Goal: Task Accomplishment & Management: Manage account settings

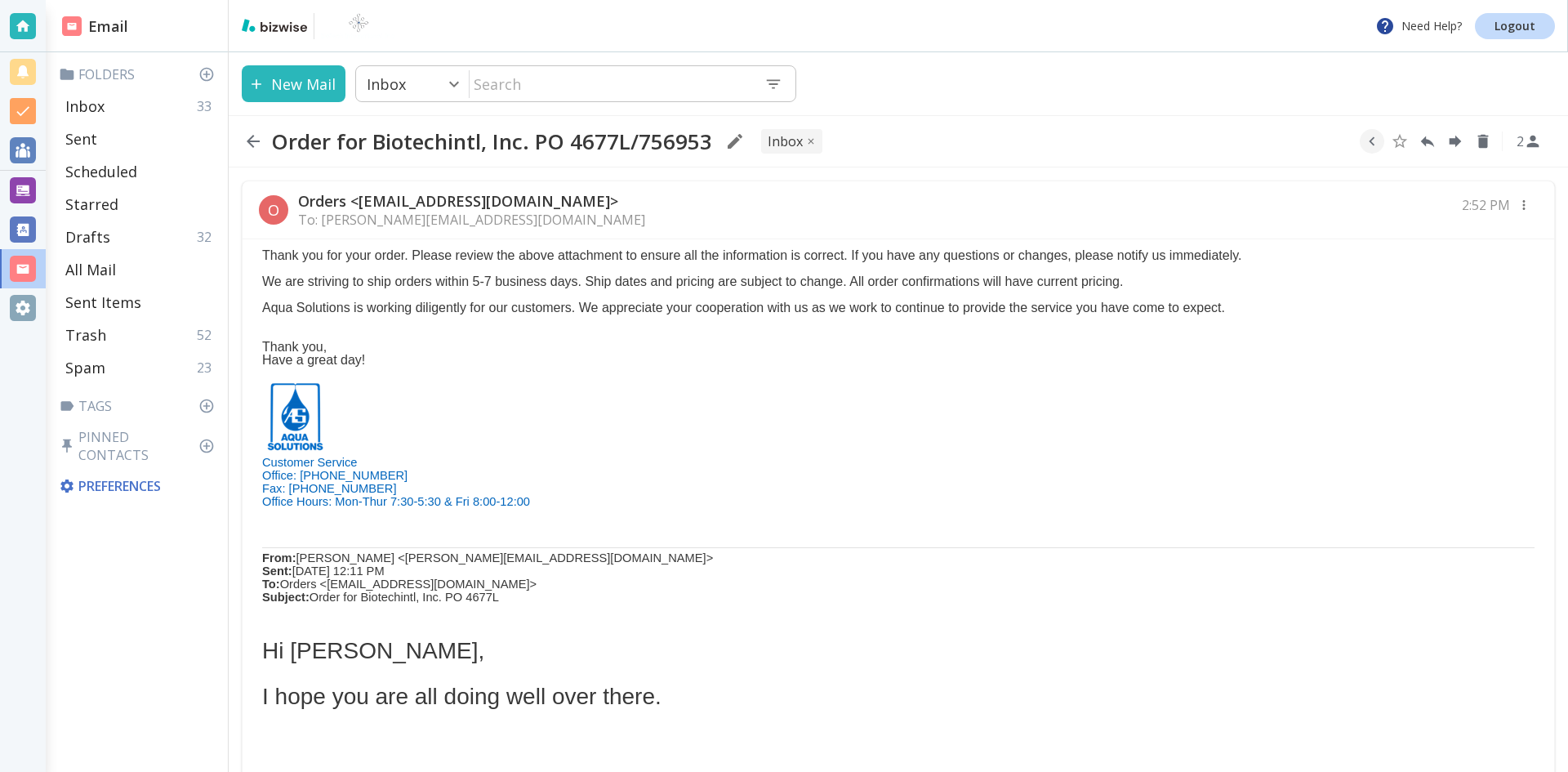
scroll to position [472, 0]
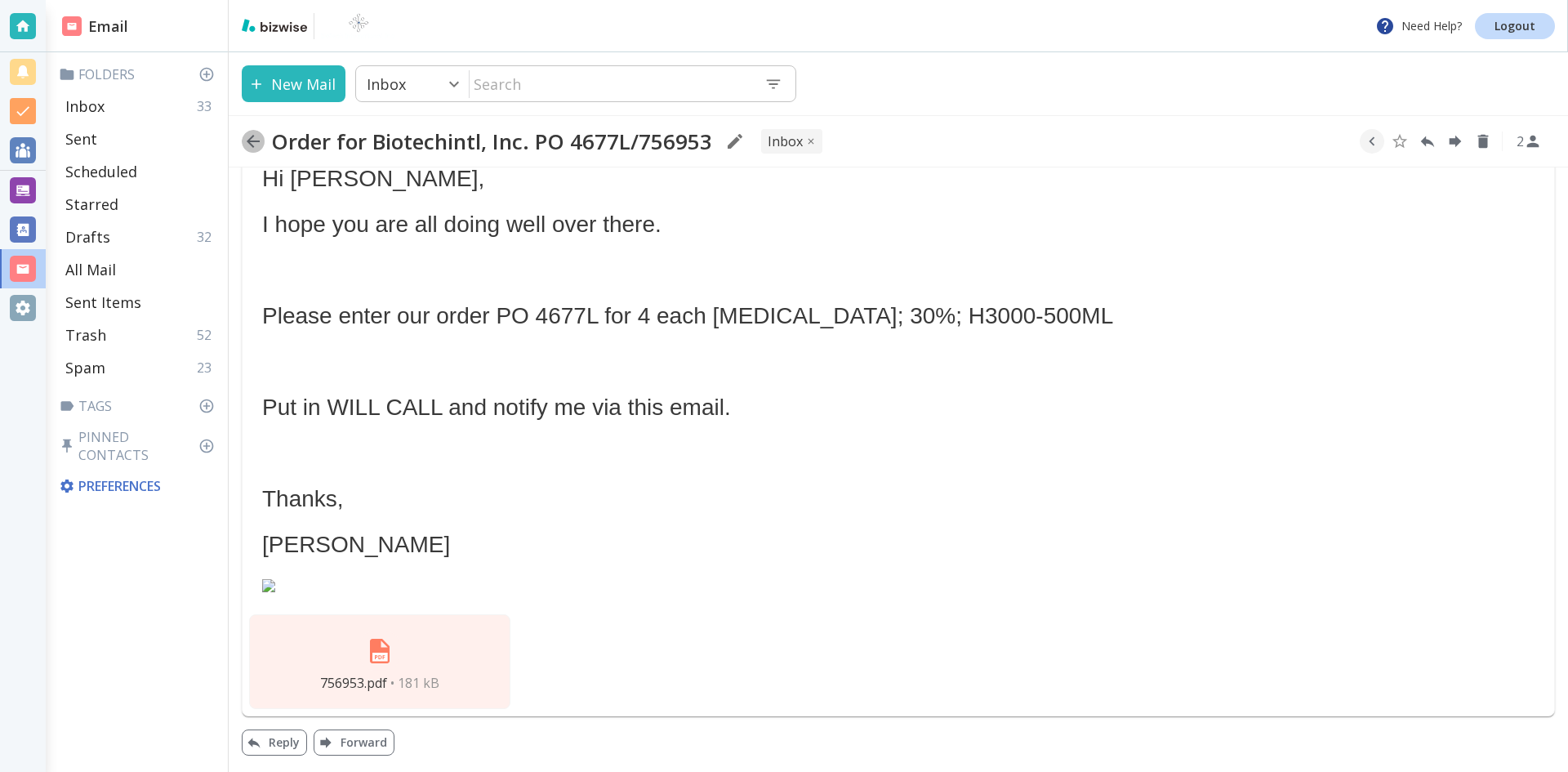
click at [253, 138] on icon "button" at bounding box center [252, 140] width 19 height 19
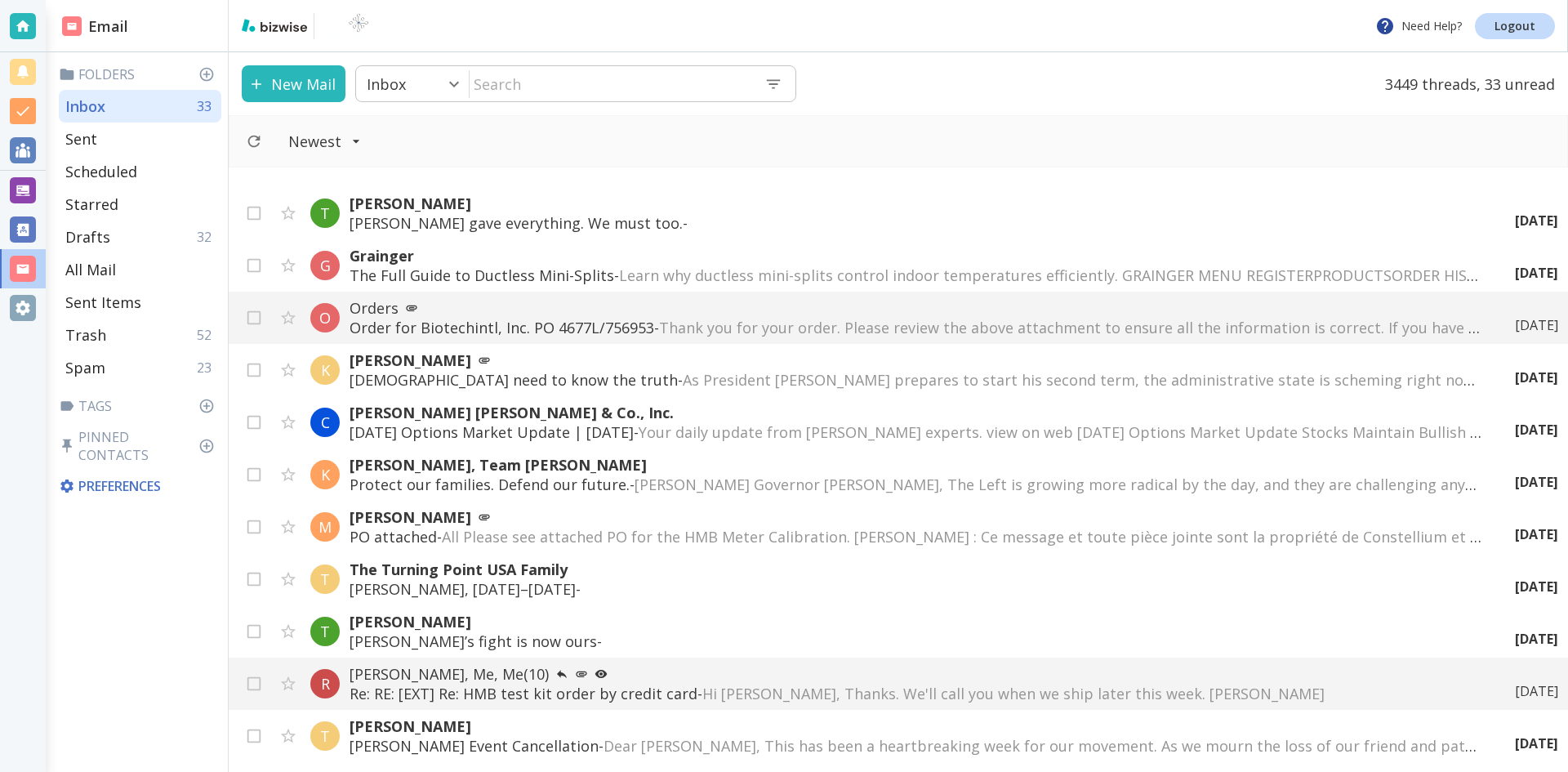
scroll to position [245, 0]
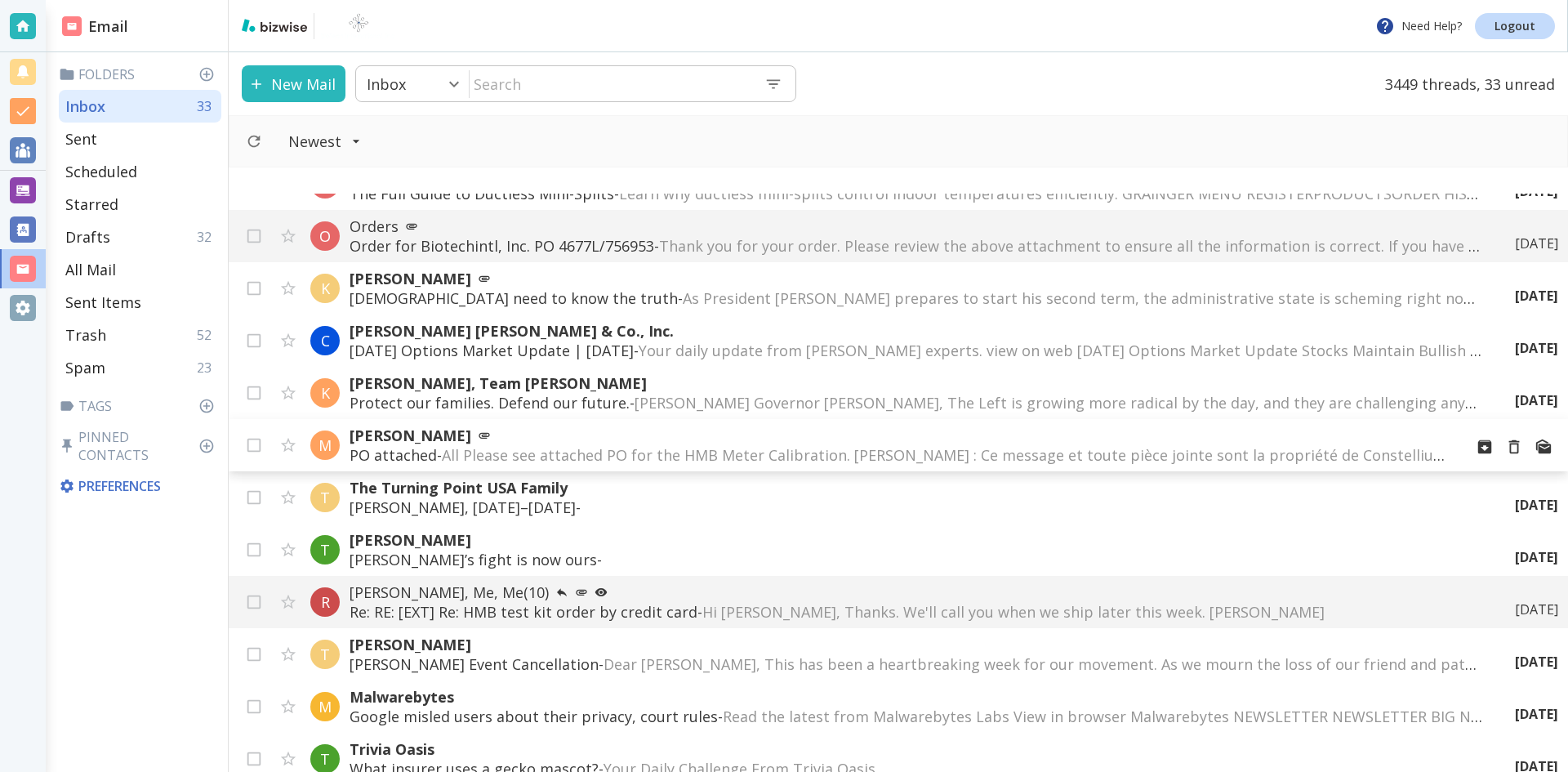
click at [445, 432] on p "[PERSON_NAME]" at bounding box center [900, 435] width 1101 height 19
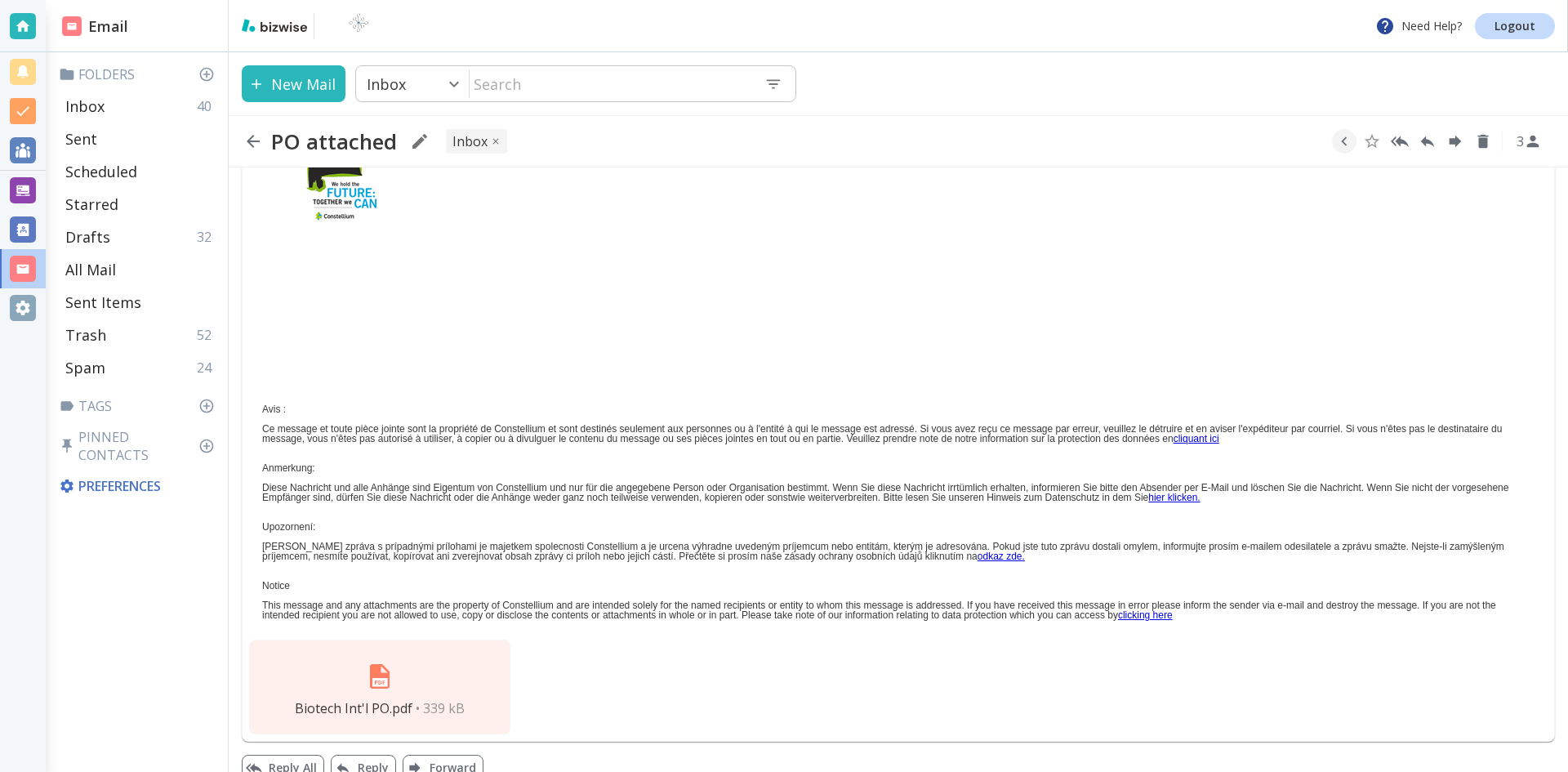
scroll to position [706, 0]
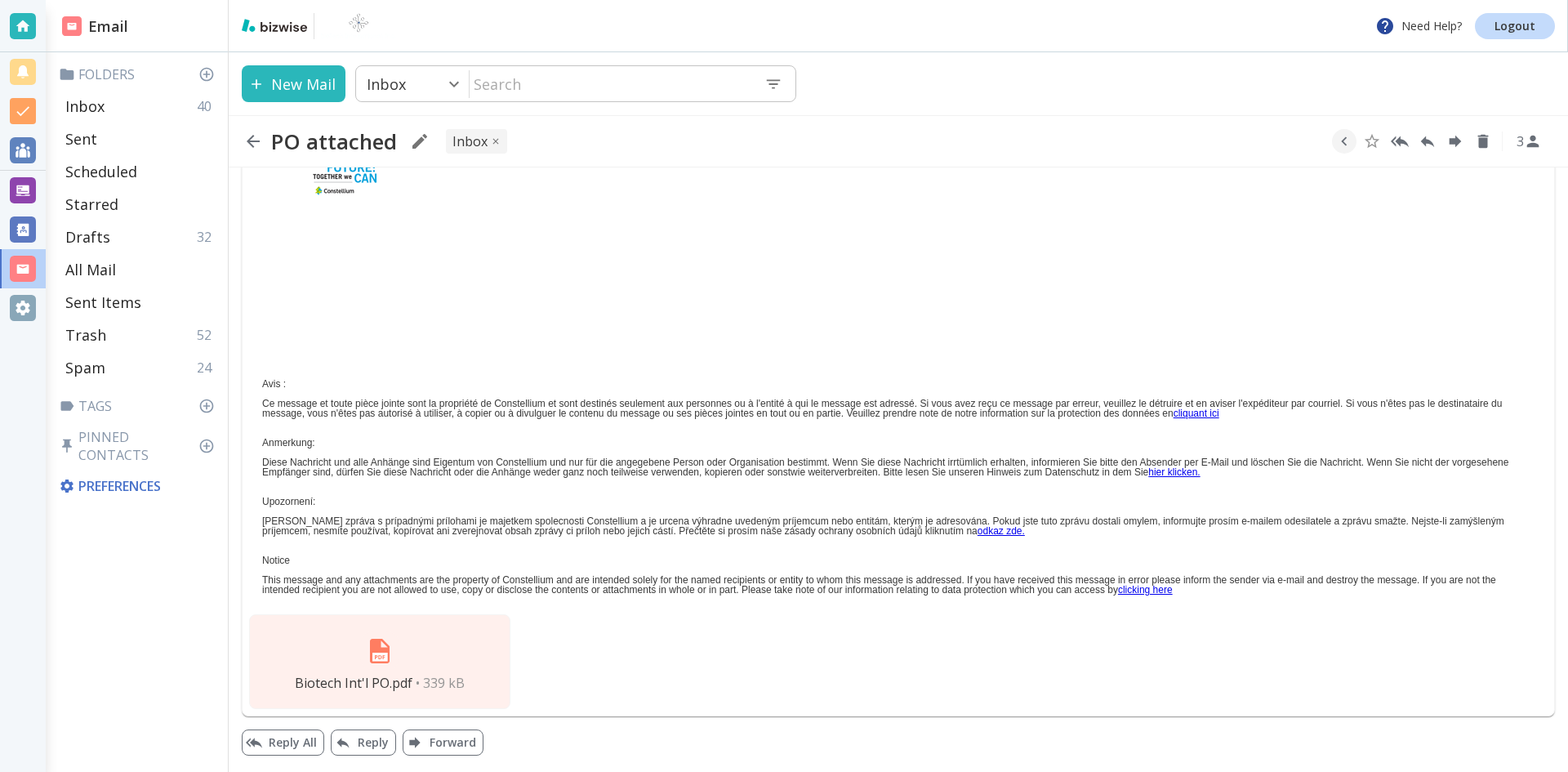
click at [381, 647] on img at bounding box center [380, 651] width 39 height 39
click at [251, 139] on icon "button" at bounding box center [252, 140] width 19 height 19
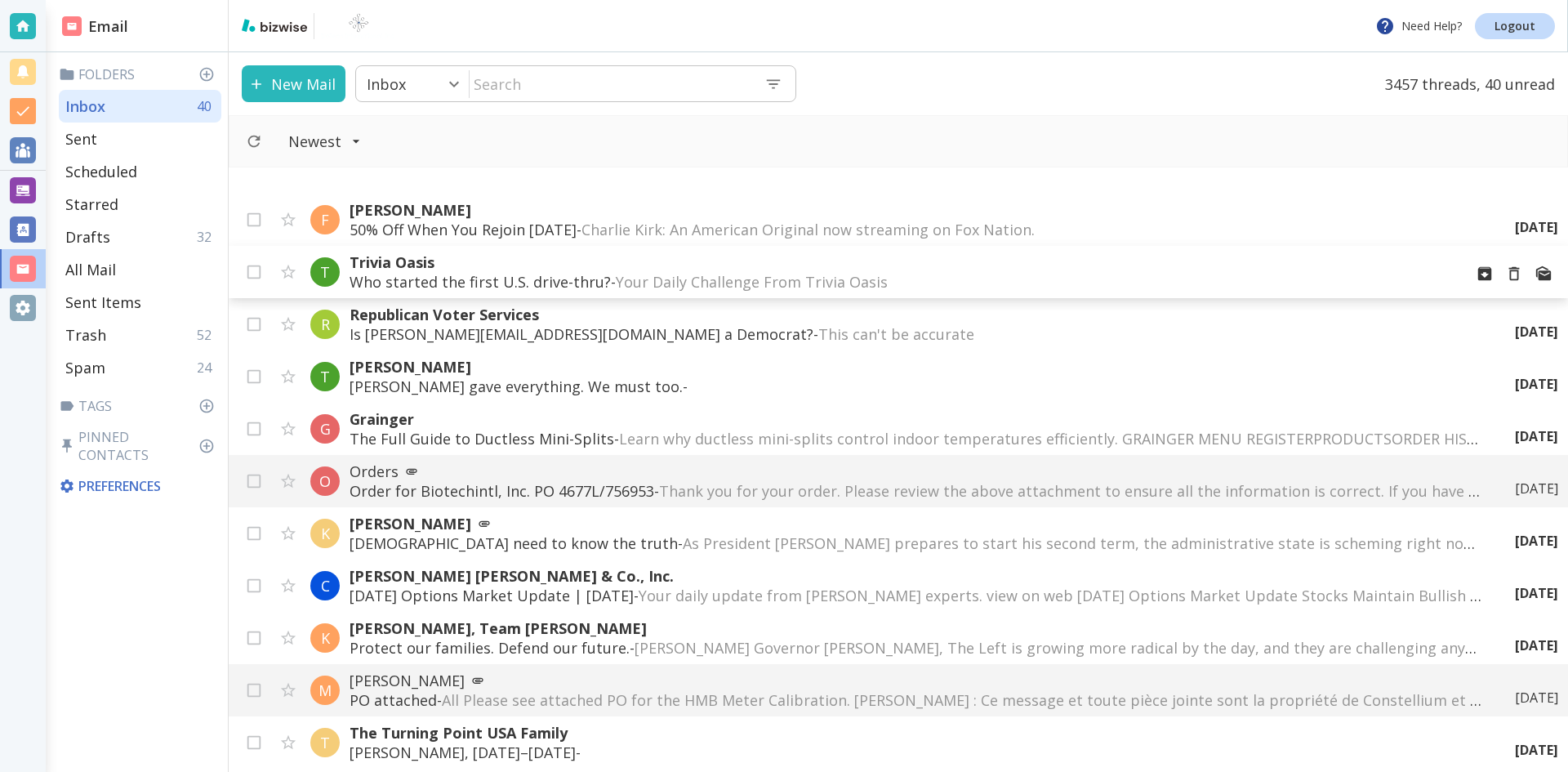
click at [777, 281] on span "Your Daily Challenge From Trivia Oasis ‌ ‌ ‌ ‌ ‌ ‌ ‌ ‌ ‌ ‌ ‌ ‌ ‌ ‌ ‌ ‌ ‌ ‌ ‌ ‌ …" at bounding box center [917, 281] width 602 height 19
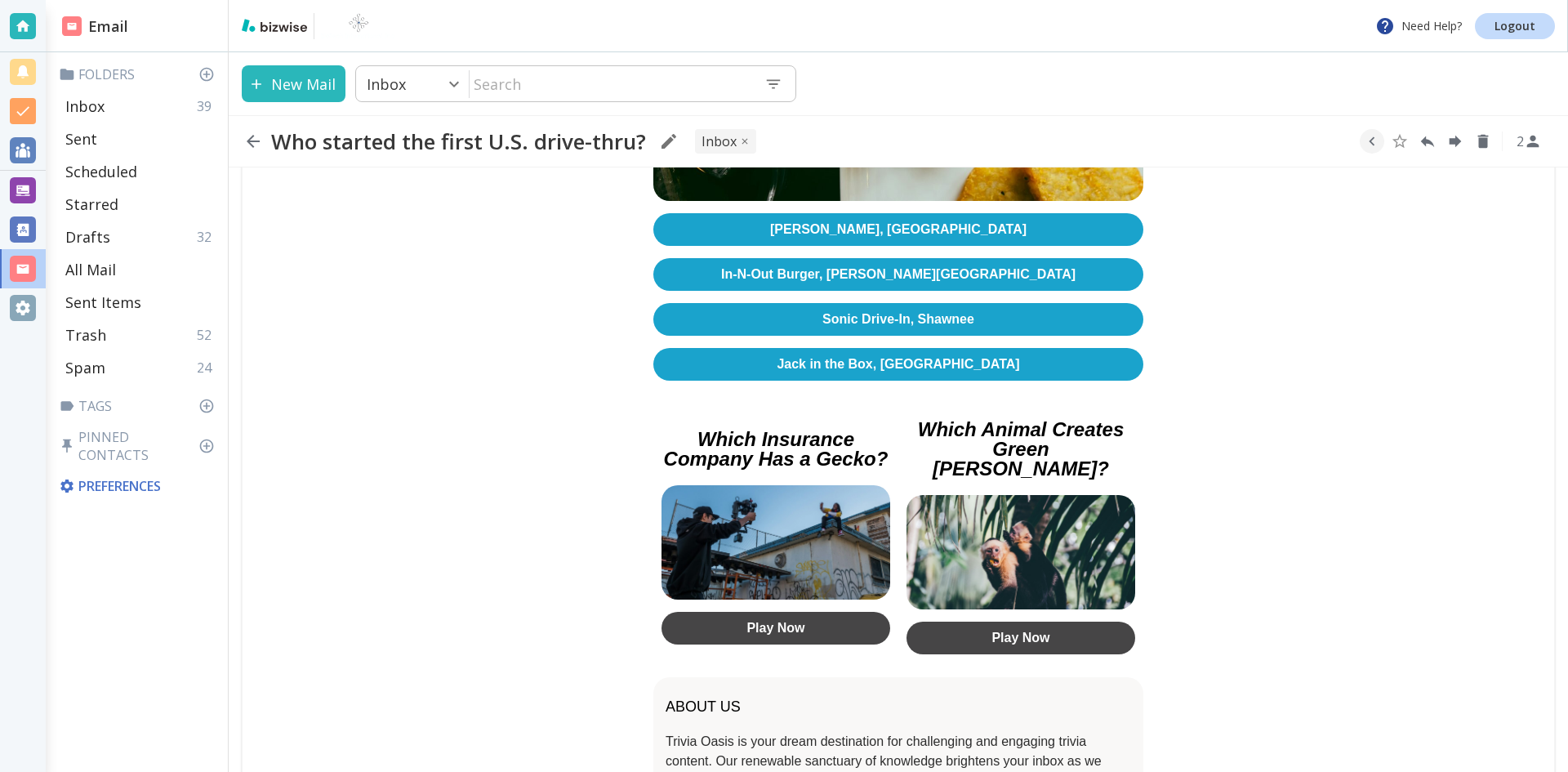
scroll to position [490, 0]
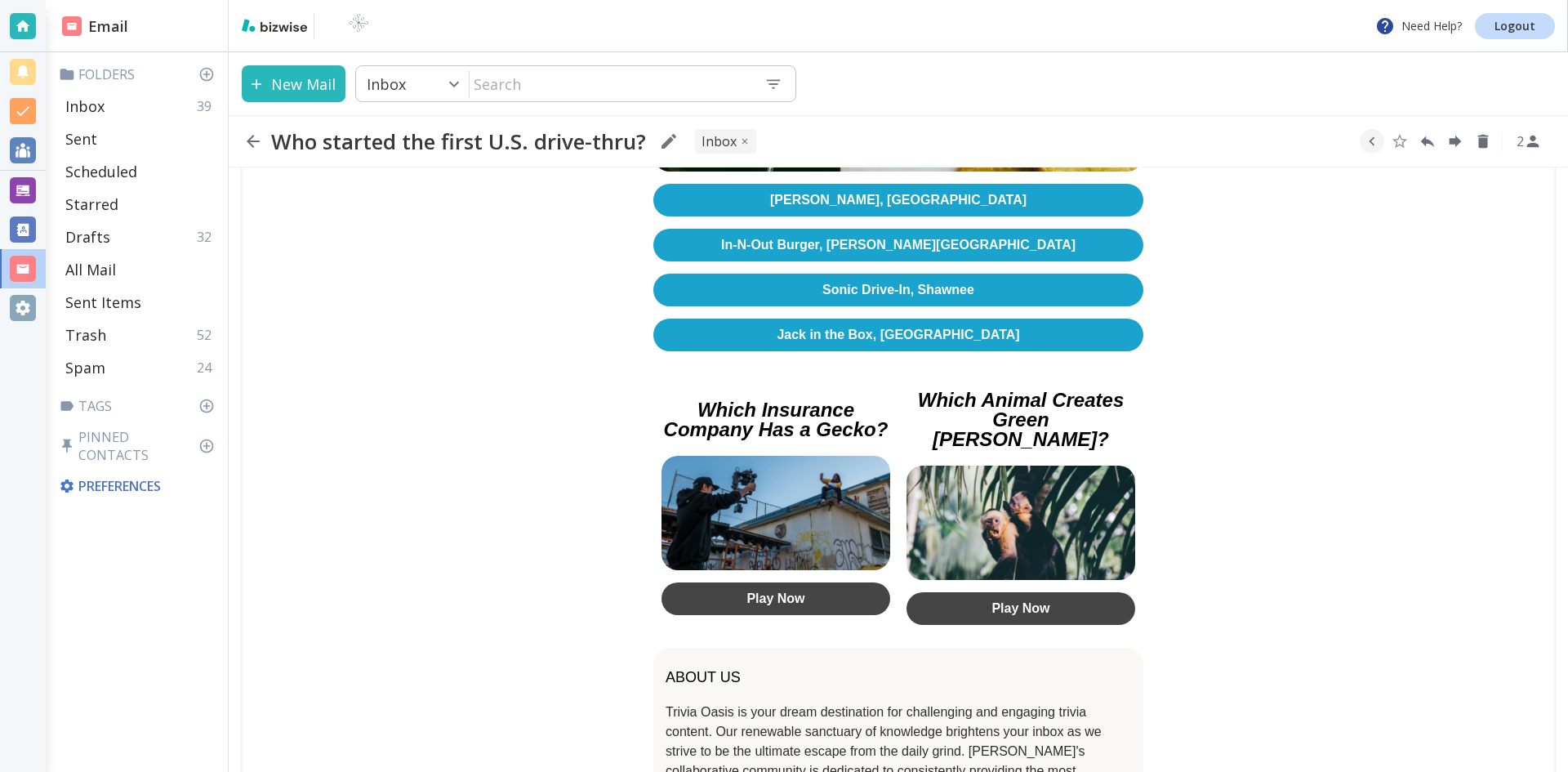
click at [872, 237] on link "In-N-Out Burger, Baldwin Park" at bounding box center [899, 245] width 490 height 33
click at [253, 141] on icon "button" at bounding box center [253, 141] width 13 height 13
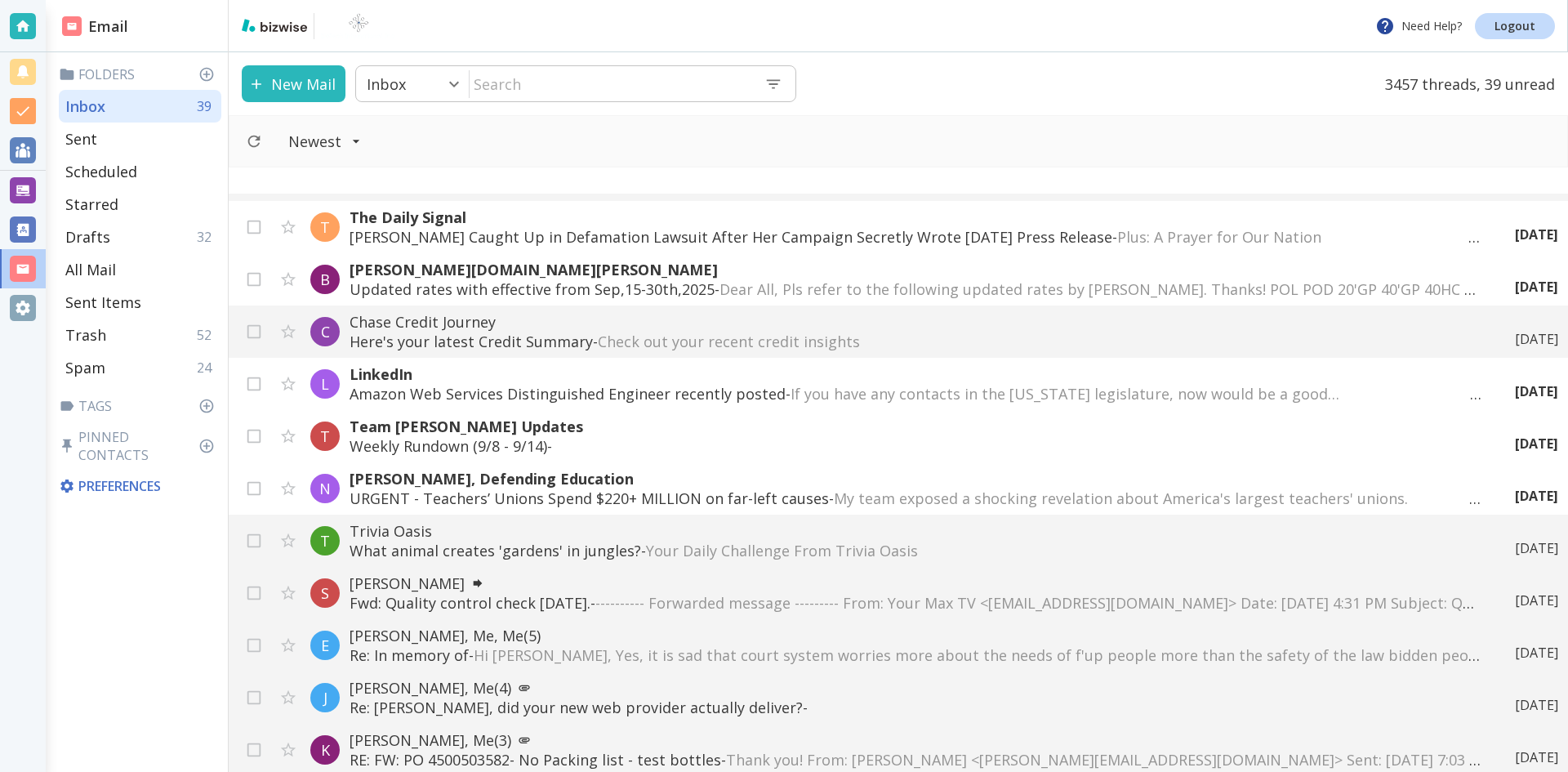
scroll to position [1143, 0]
click at [652, 490] on p "URGENT - Teachers’ Unions Spend $220+ MILLION on far-left causes - My team expo…" at bounding box center [900, 497] width 1101 height 19
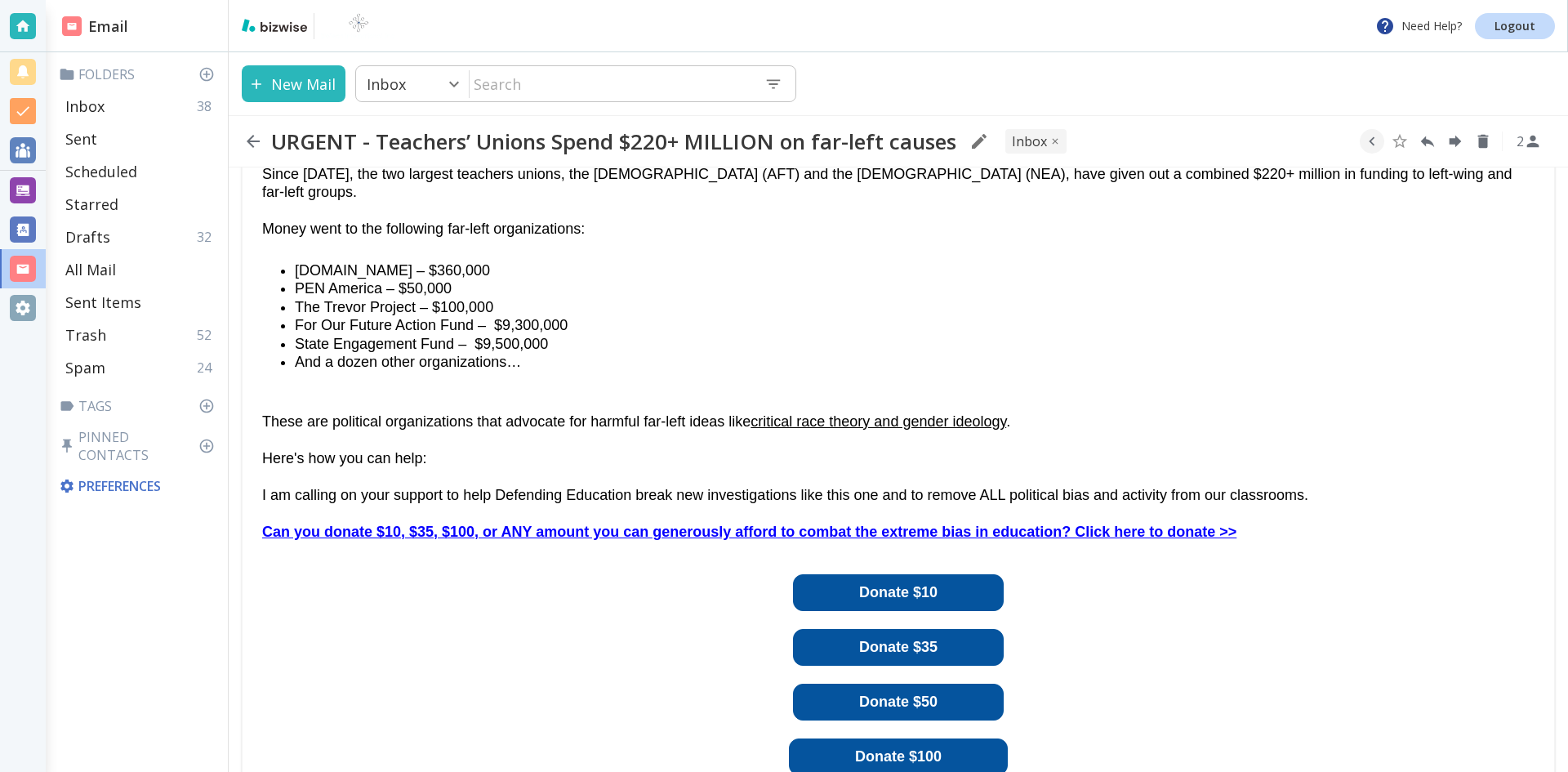
scroll to position [408, 0]
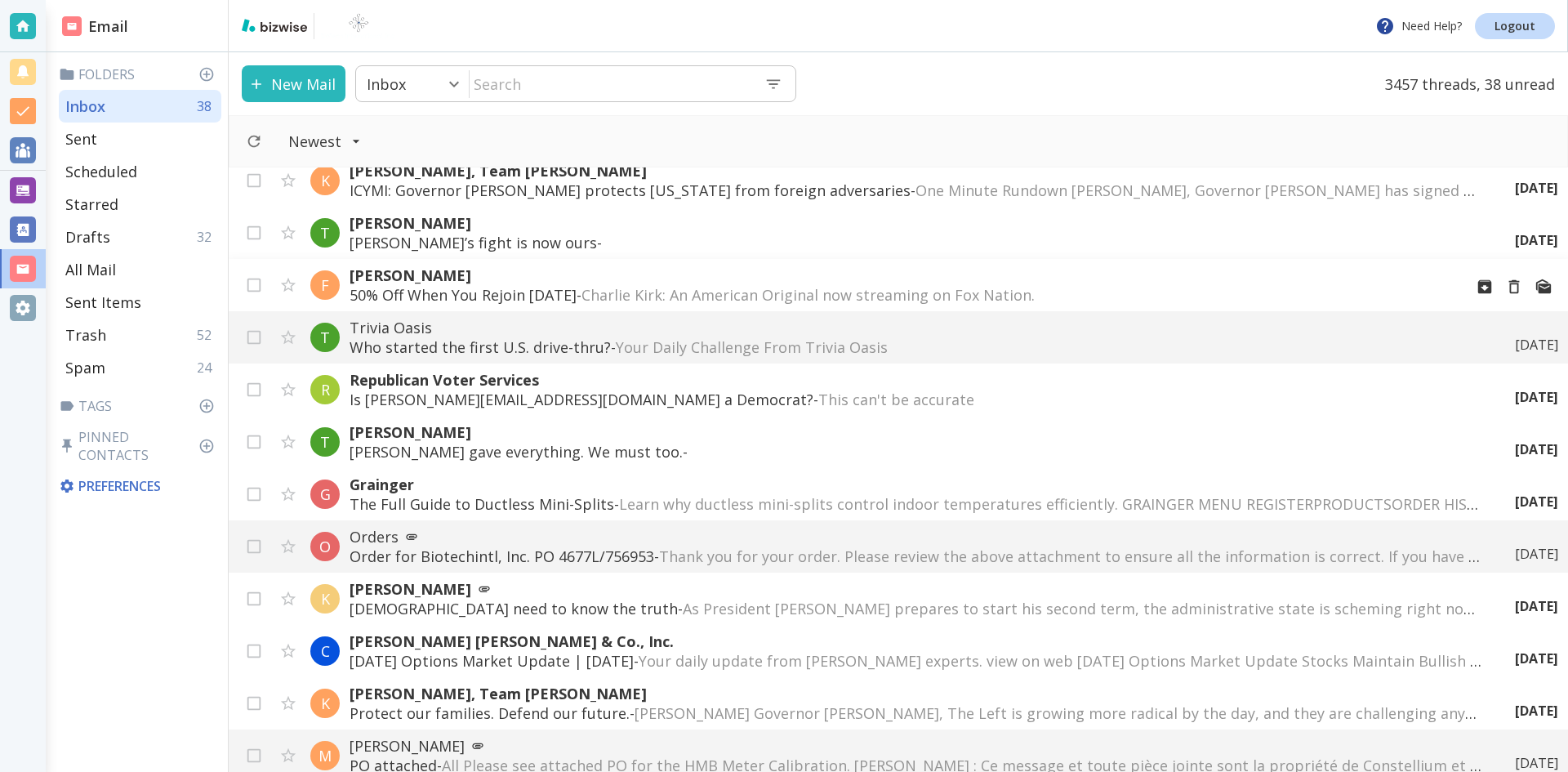
scroll to position [408, 0]
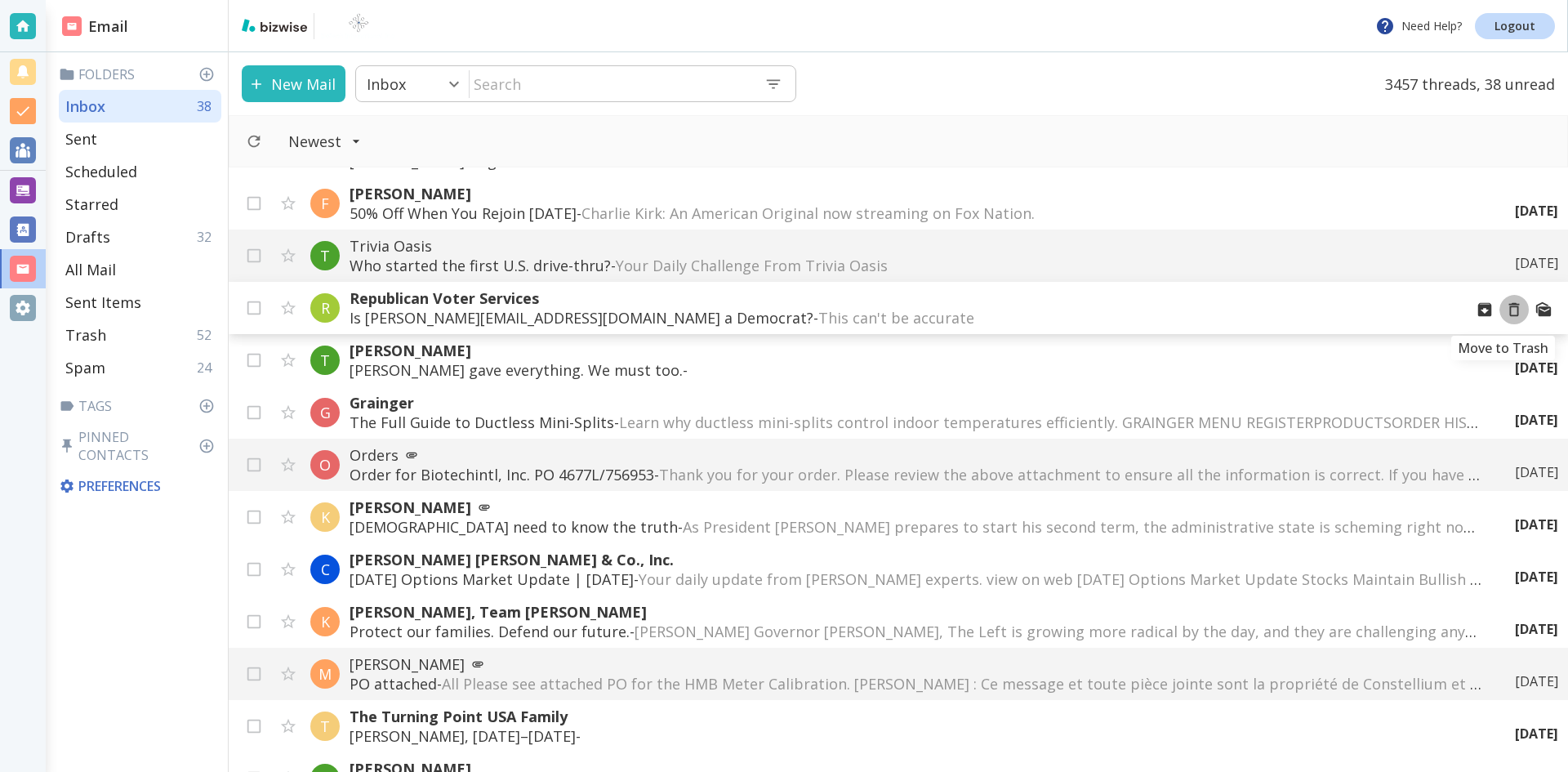
click at [1506, 311] on icon "Move to Trash" at bounding box center [1515, 310] width 18 height 18
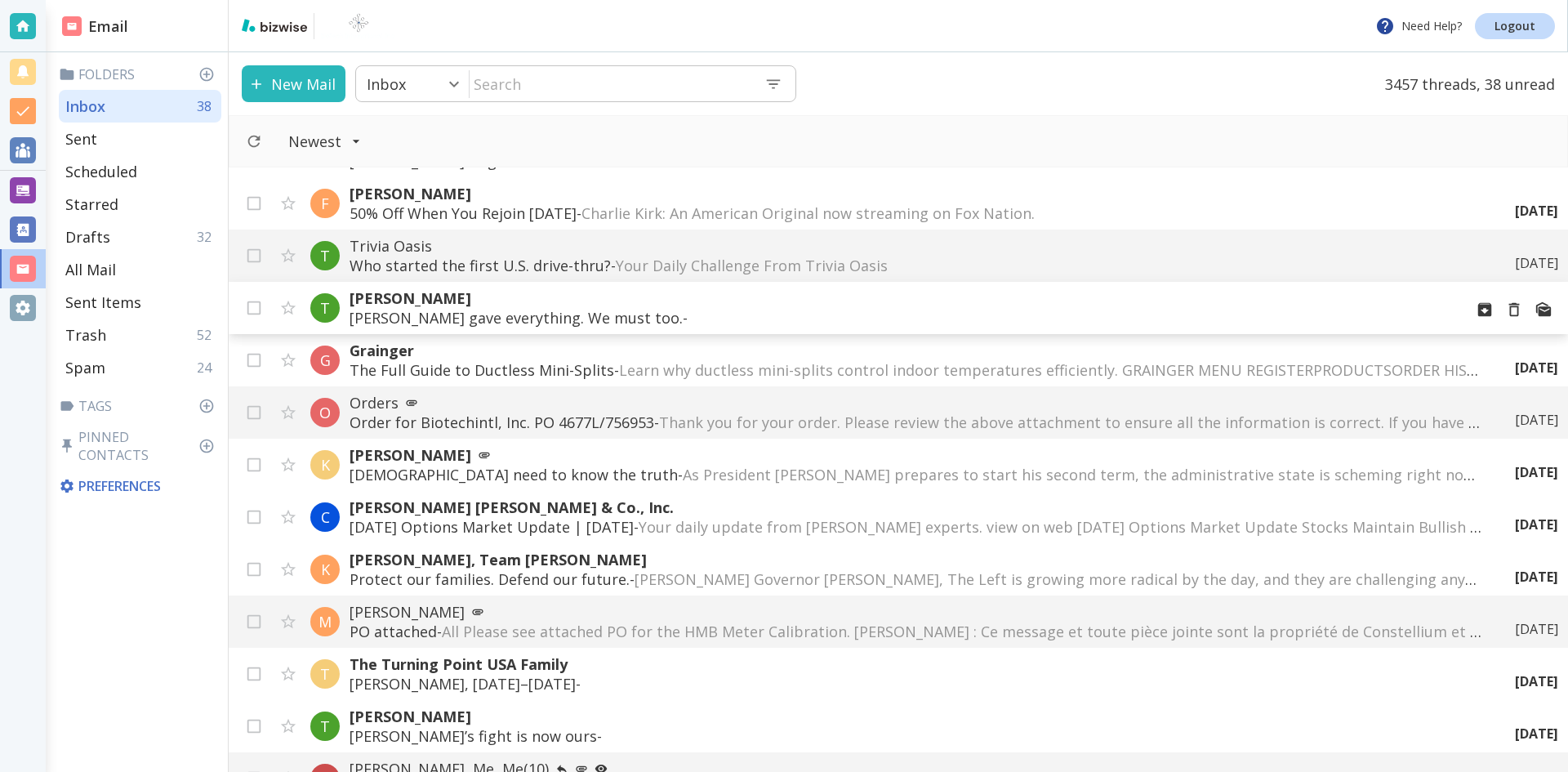
click at [481, 303] on p "[PERSON_NAME]" at bounding box center [900, 297] width 1101 height 19
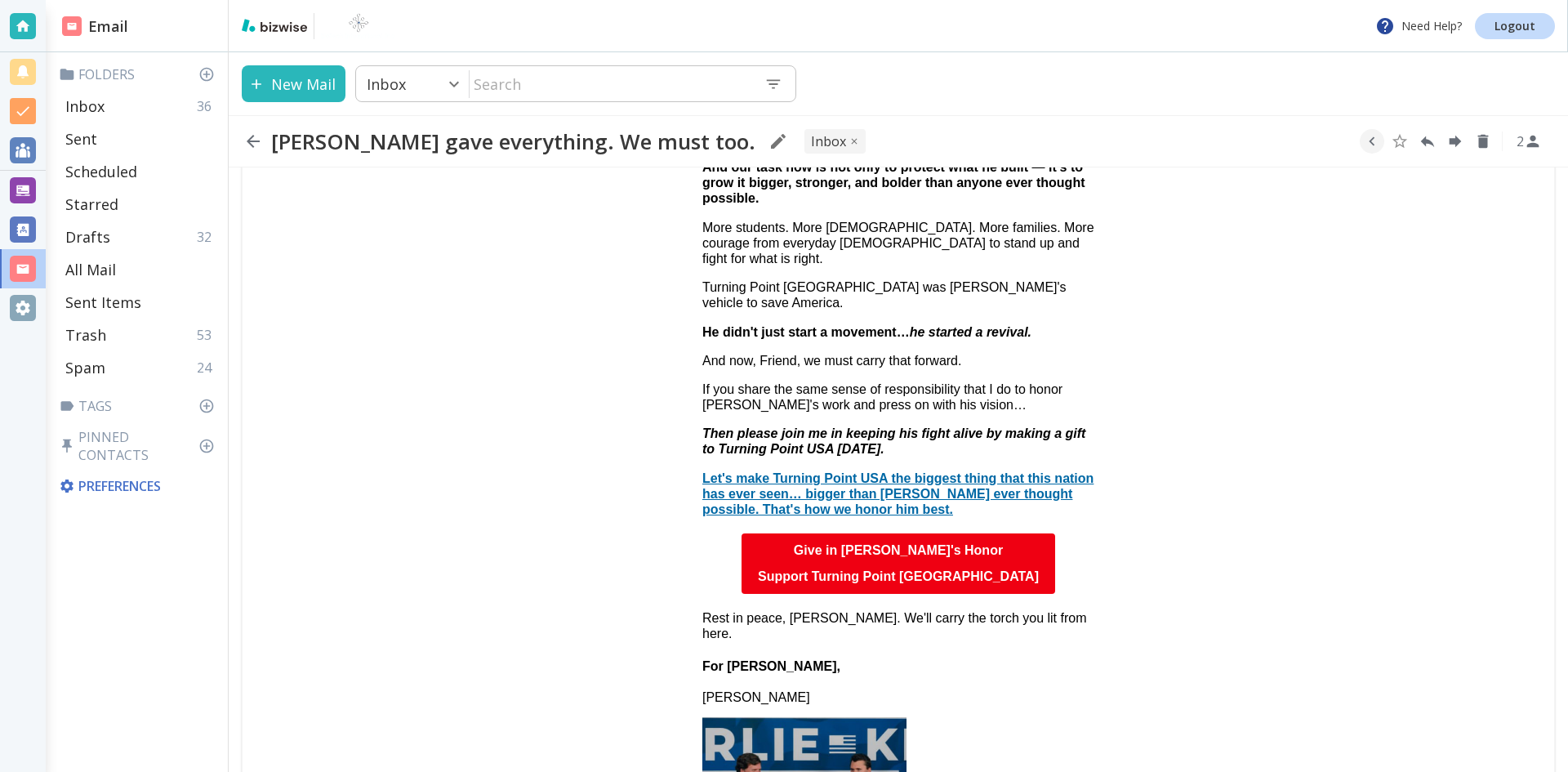
scroll to position [980, 0]
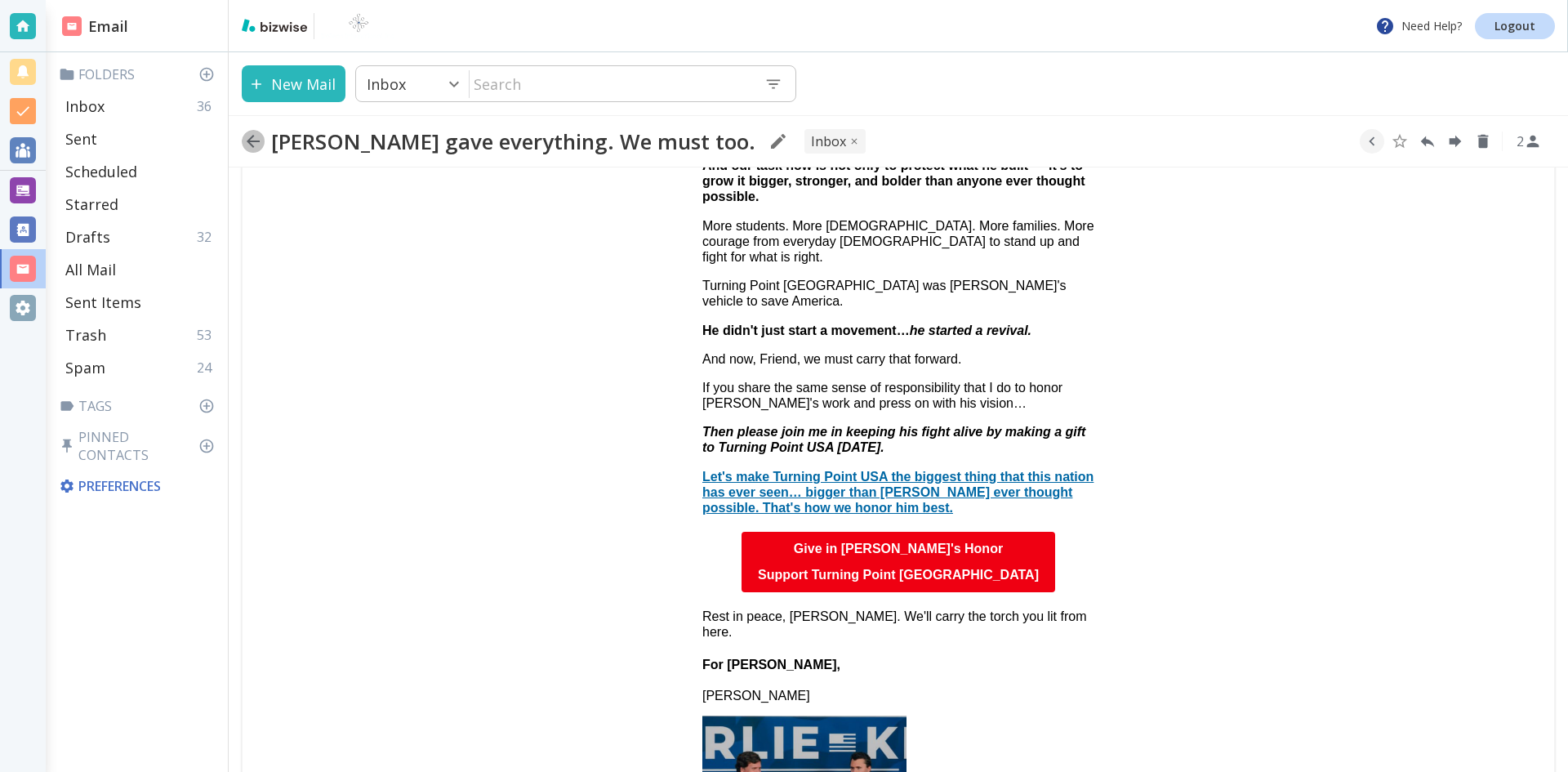
click at [251, 138] on icon "button" at bounding box center [252, 140] width 19 height 19
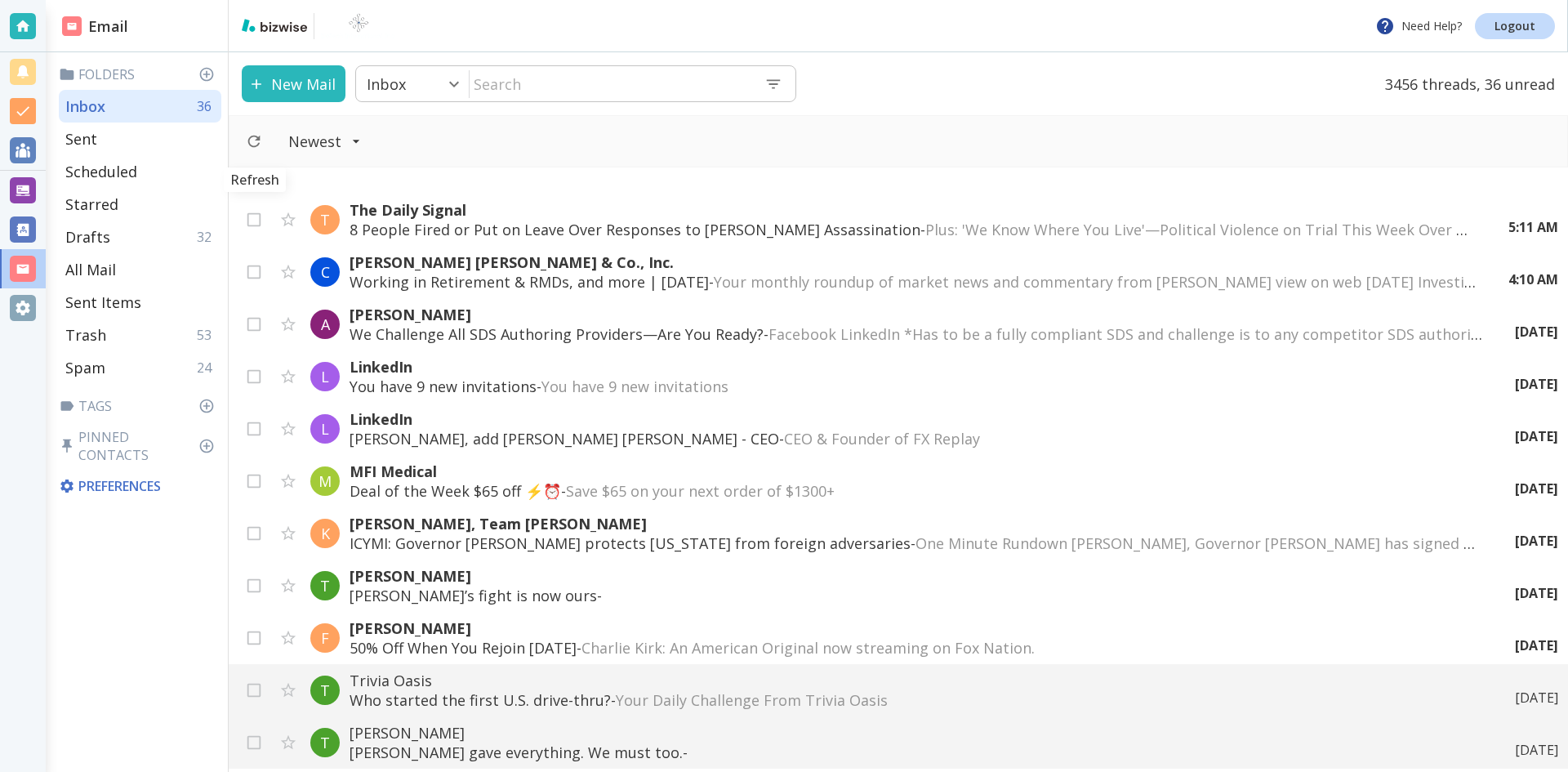
scroll to position [408, 0]
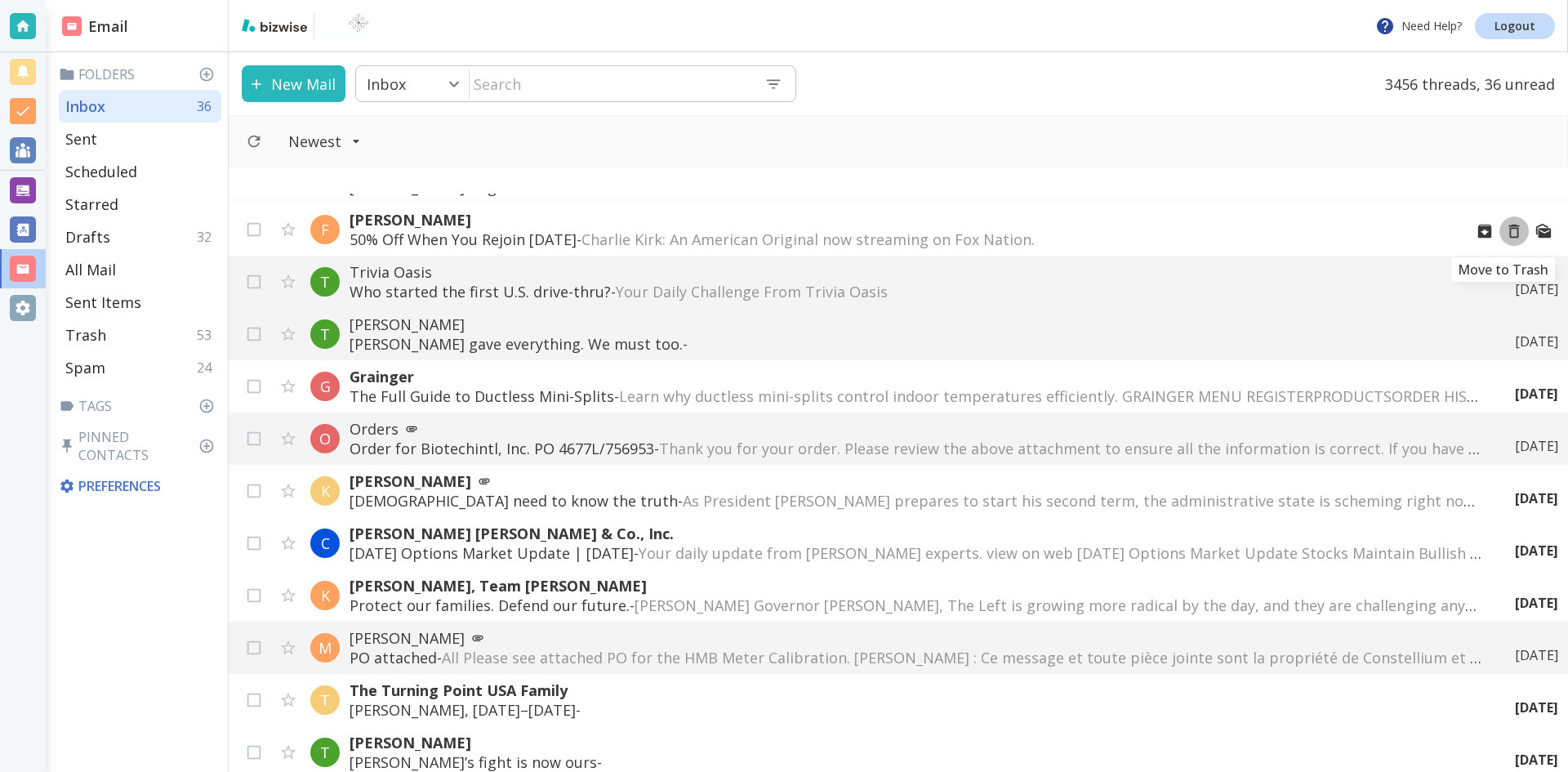
click at [1506, 231] on icon "Move to Trash" at bounding box center [1515, 231] width 18 height 18
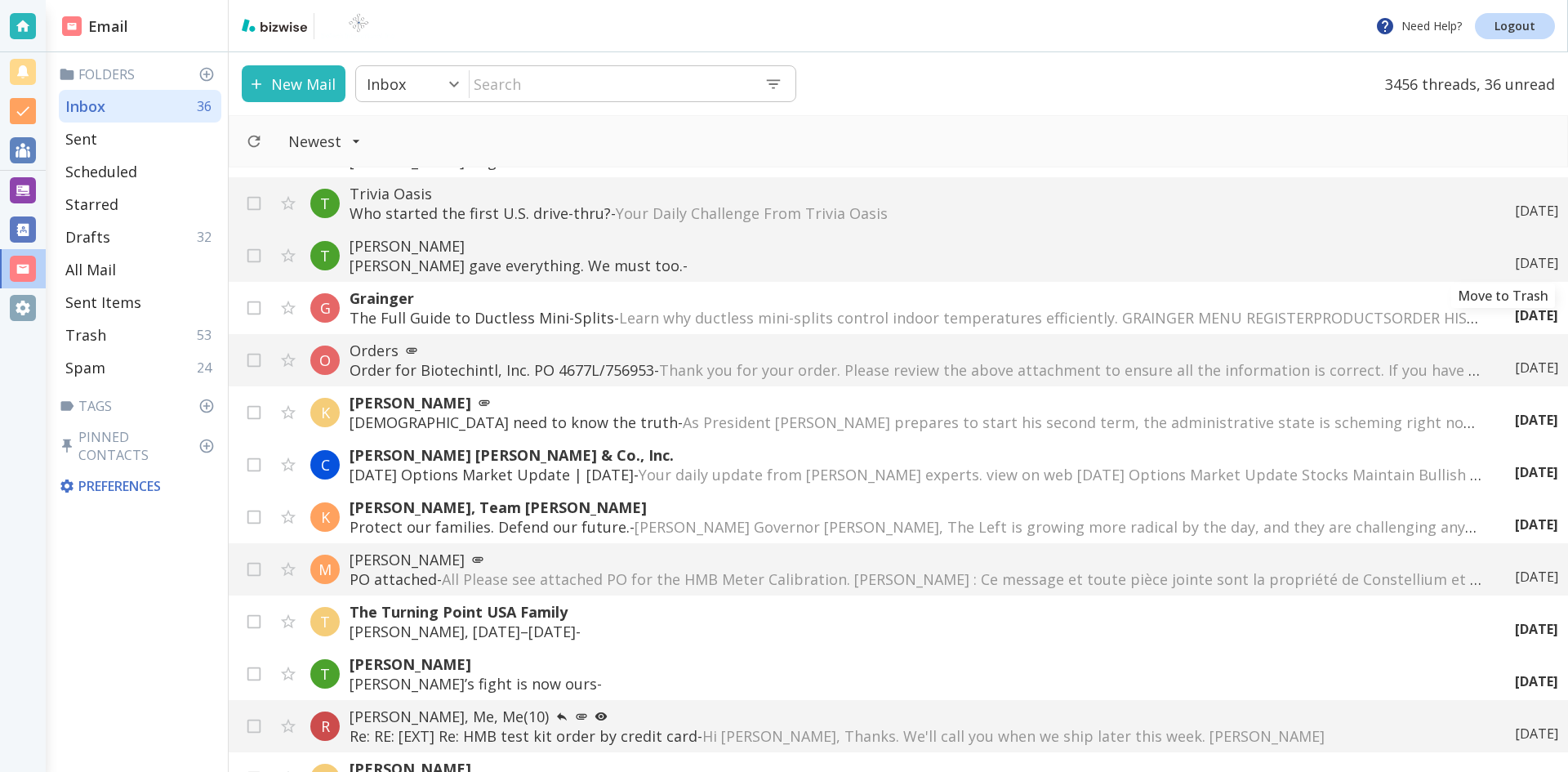
click at [1502, 257] on div "[DATE]" at bounding box center [1529, 263] width 56 height 18
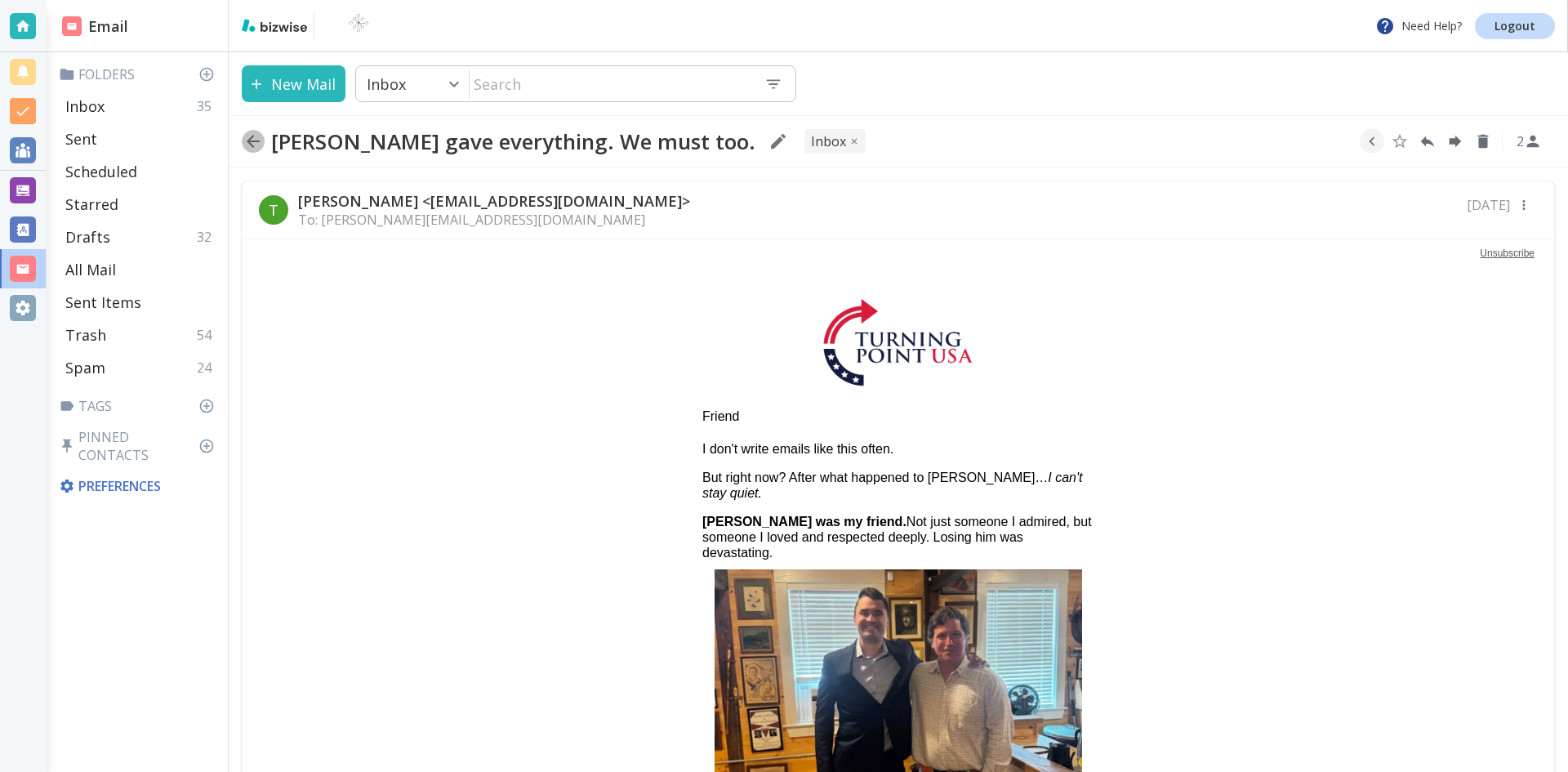
click at [252, 139] on icon "button" at bounding box center [252, 140] width 19 height 19
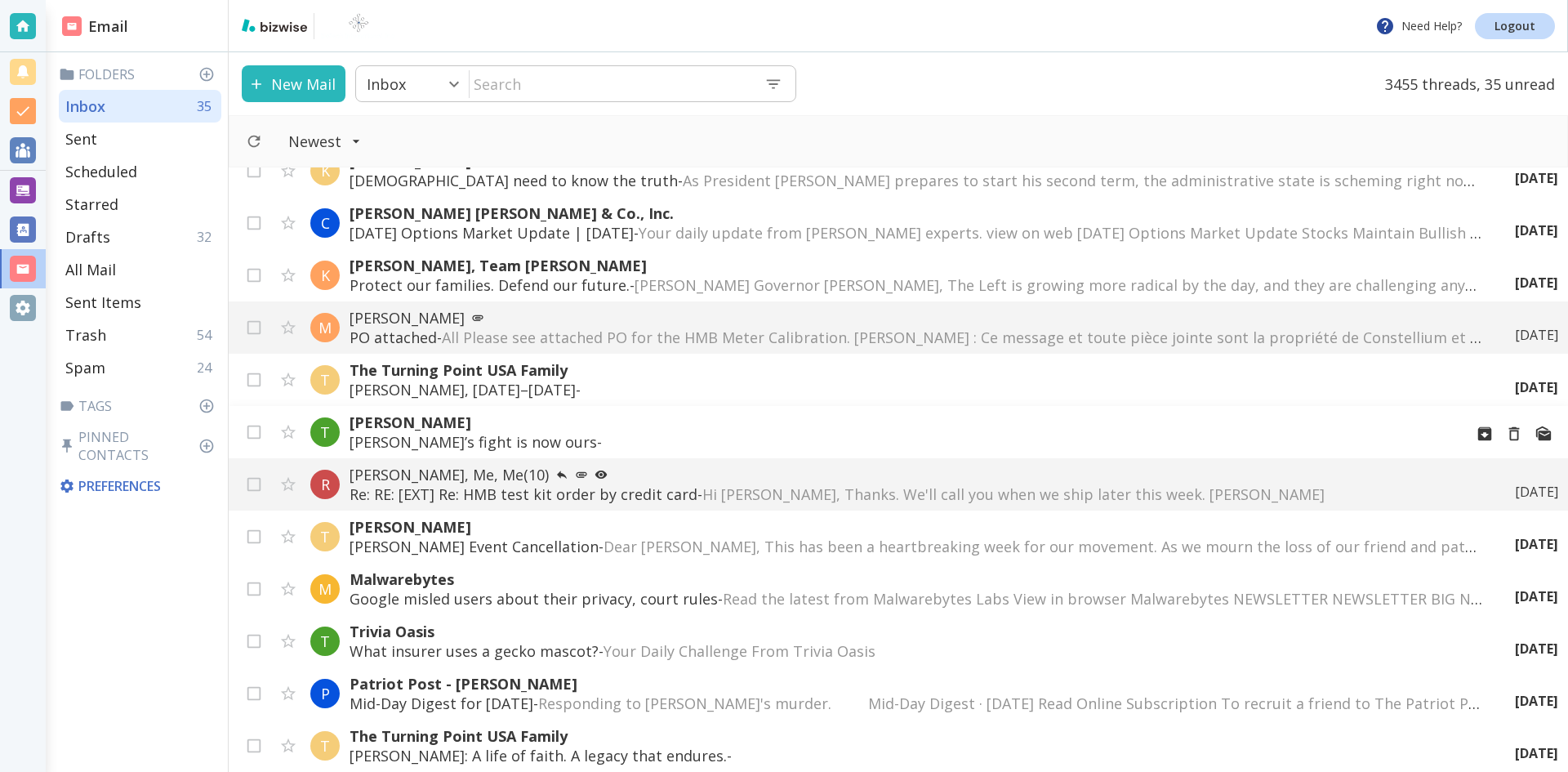
scroll to position [654, 0]
